Goal: Task Accomplishment & Management: Manage account settings

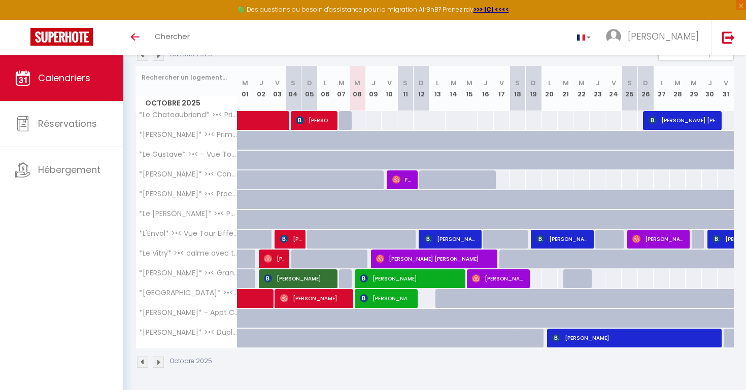
scroll to position [120, 0]
click at [402, 180] on span "Fabrice Le Bras" at bounding box center [403, 179] width 22 height 19
select select "OK"
select select "1"
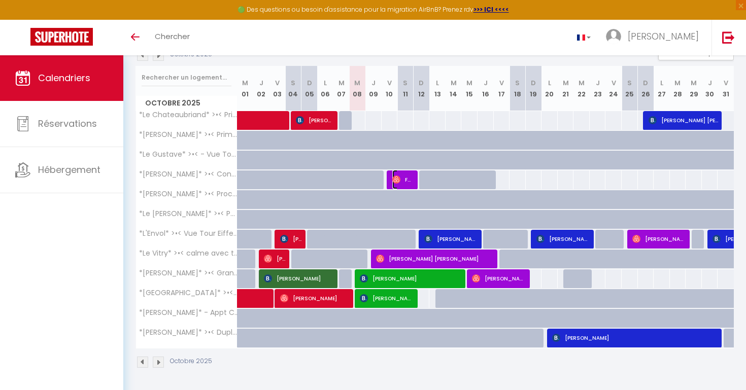
select select "0"
select select "1"
select select
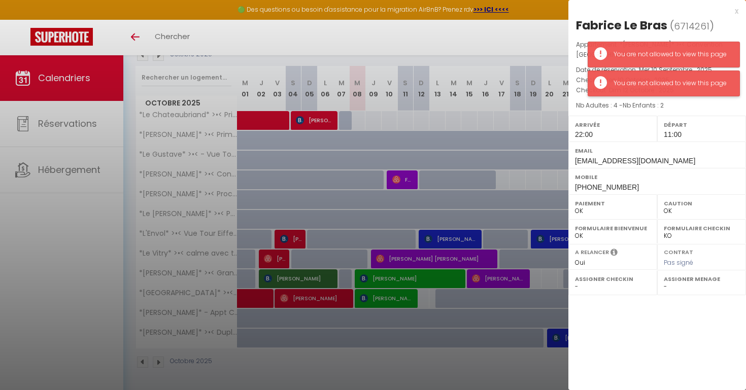
click at [621, 80] on div "You are not allowed to view this page" at bounding box center [672, 84] width 116 height 10
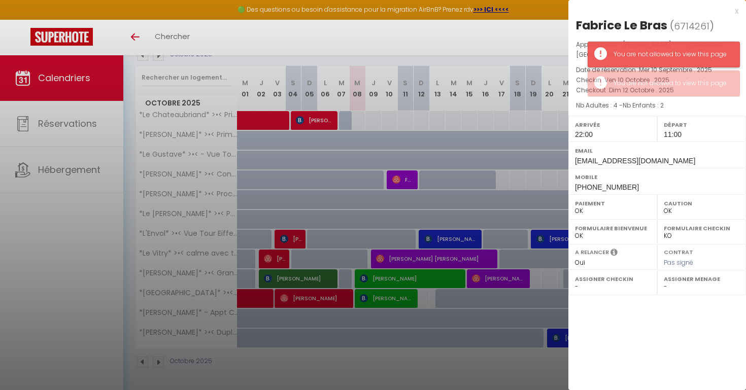
click at [634, 60] on div "You are not allowed to view this page" at bounding box center [664, 55] width 152 height 26
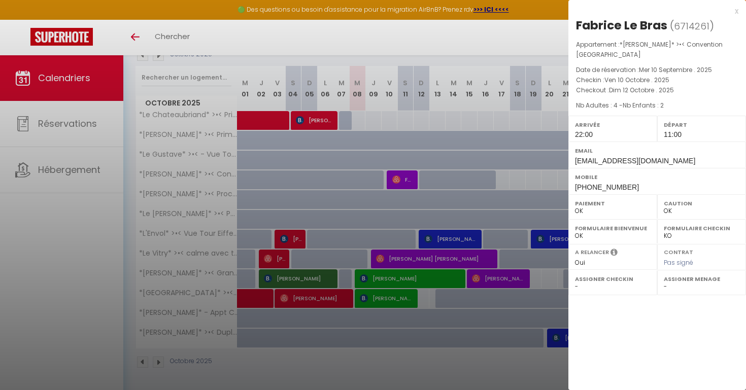
click at [354, 174] on div at bounding box center [373, 195] width 746 height 390
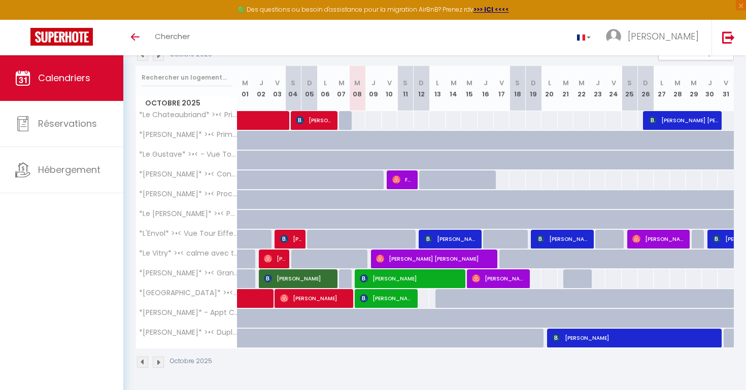
click at [143, 364] on img at bounding box center [142, 362] width 11 height 11
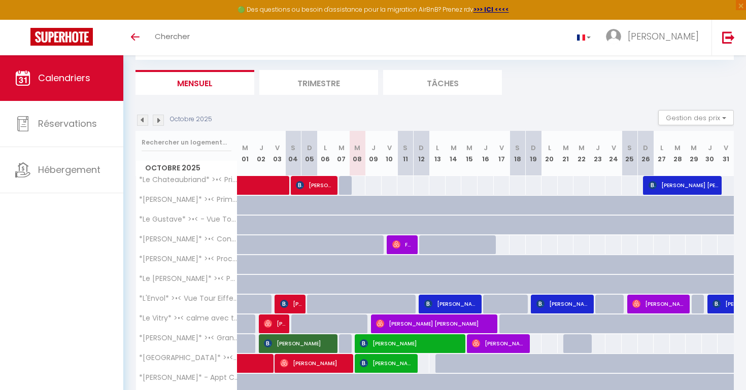
select select "0"
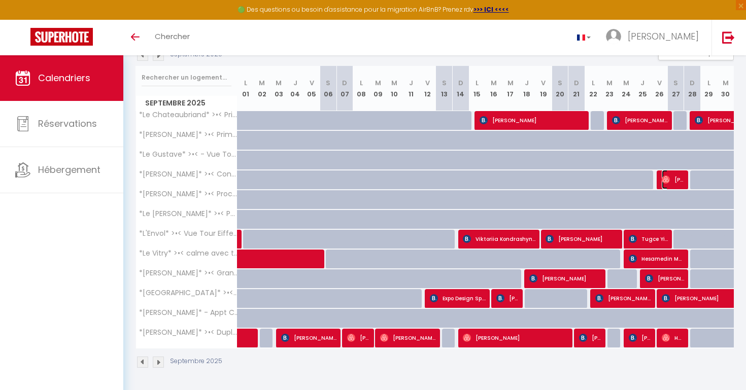
click at [670, 183] on span "[PERSON_NAME]" at bounding box center [673, 179] width 22 height 19
select select
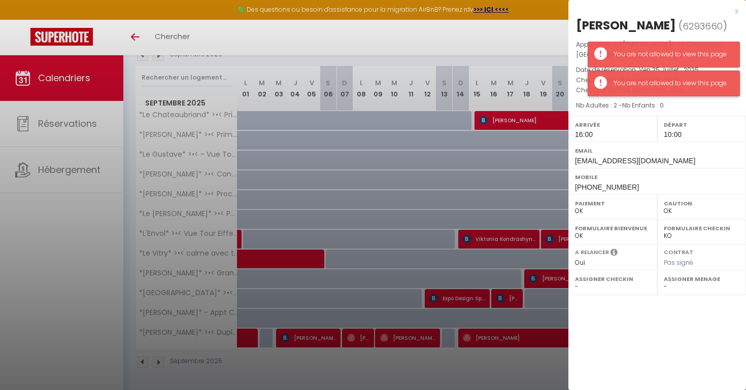
click at [652, 84] on div "You are not allowed to view this page" at bounding box center [672, 84] width 116 height 10
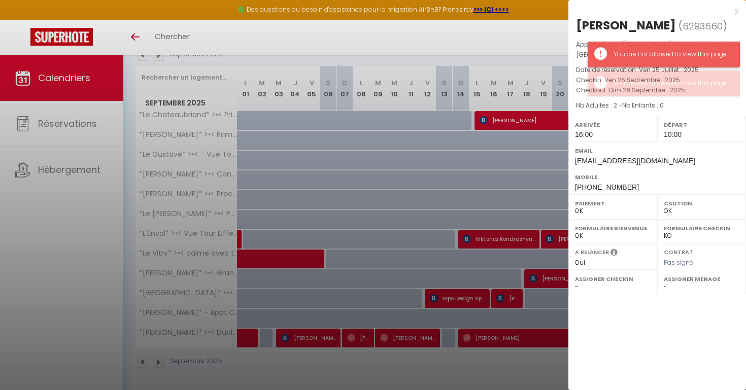
click at [643, 55] on div "You are not allowed to view this page" at bounding box center [672, 55] width 116 height 10
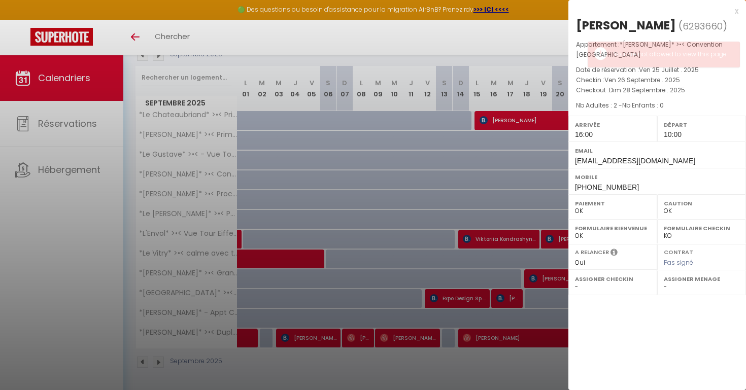
click at [439, 185] on div at bounding box center [373, 195] width 746 height 390
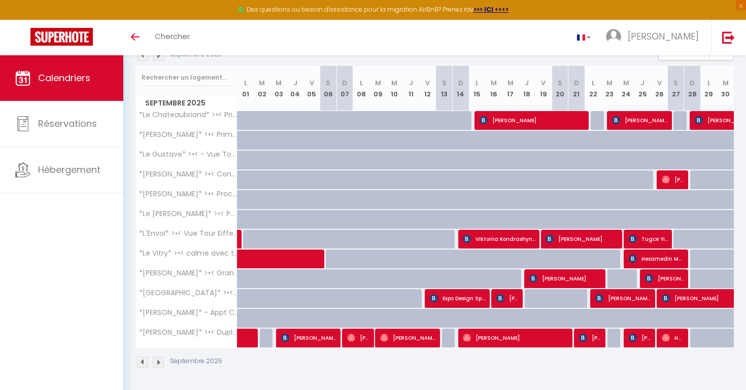
click at [162, 59] on img at bounding box center [158, 55] width 11 height 11
